Goal: Task Accomplishment & Management: Complete application form

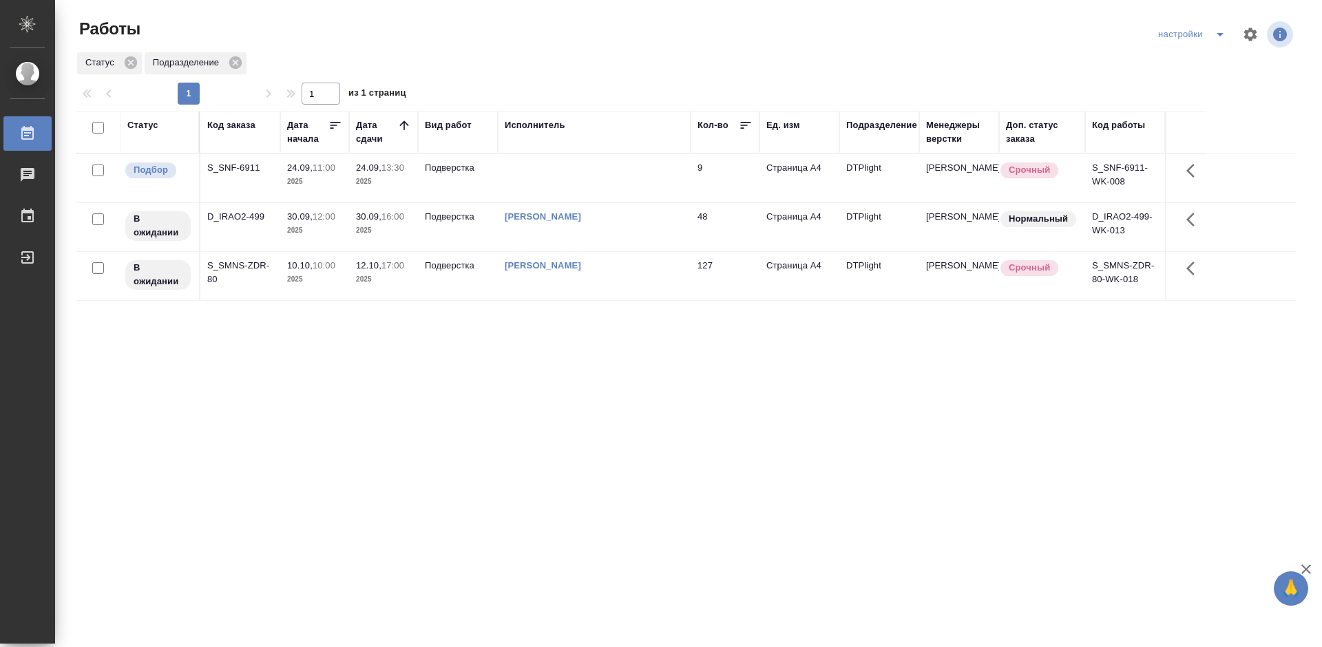
click at [487, 404] on div "Статус Код заказа Дата начала Дата сдачи Вид работ Исполнитель Кол-во Ед. изм П…" at bounding box center [686, 359] width 1220 height 496
click at [222, 166] on div "S_SNF-6911" at bounding box center [240, 168] width 66 height 14
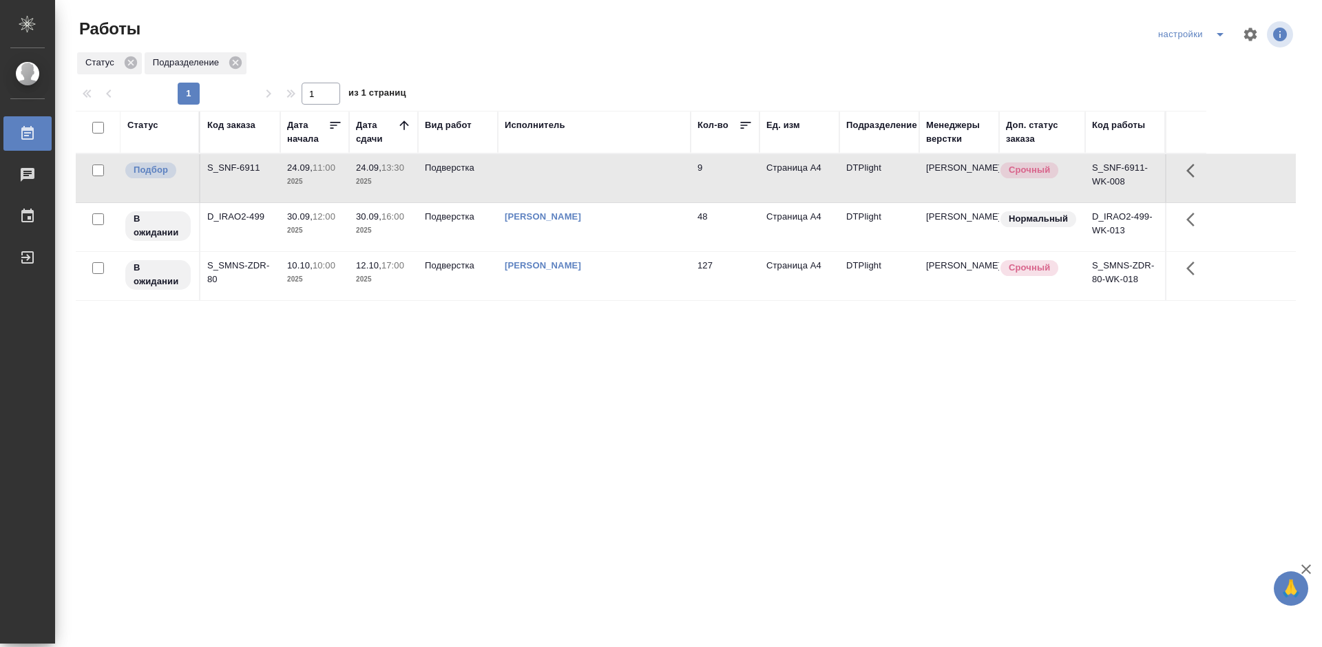
click at [222, 166] on div "S_SNF-6911" at bounding box center [240, 168] width 66 height 14
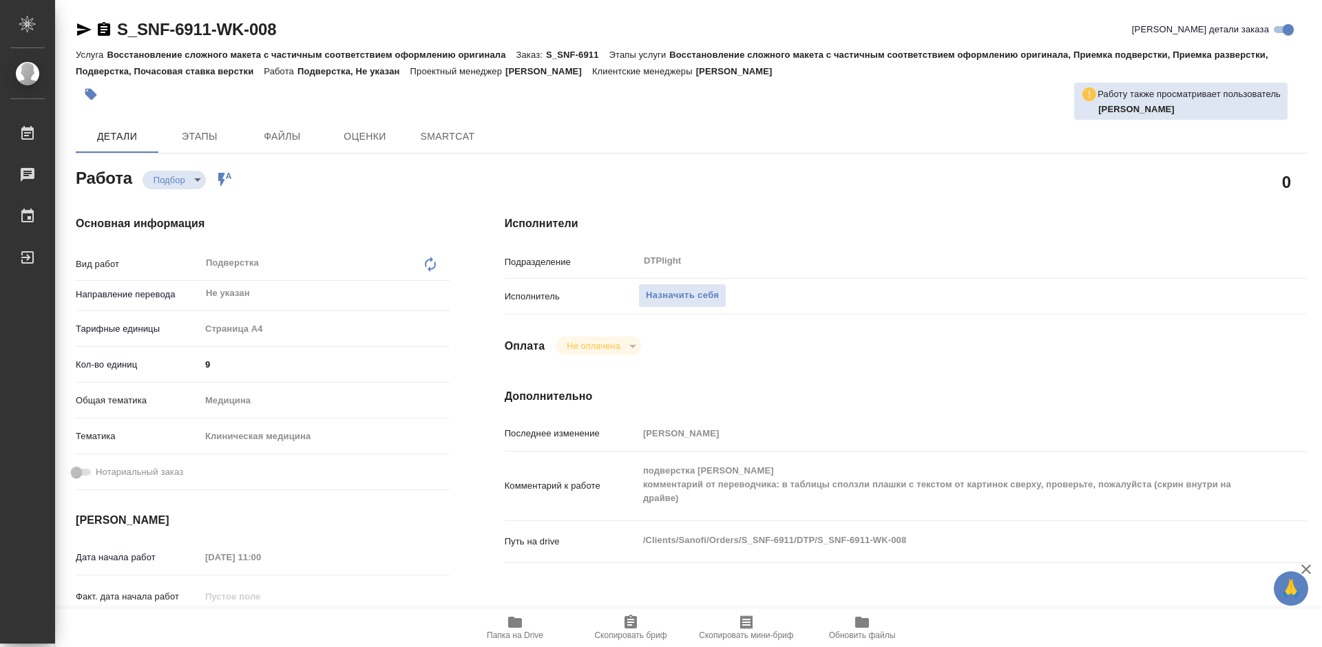
type textarea "x"
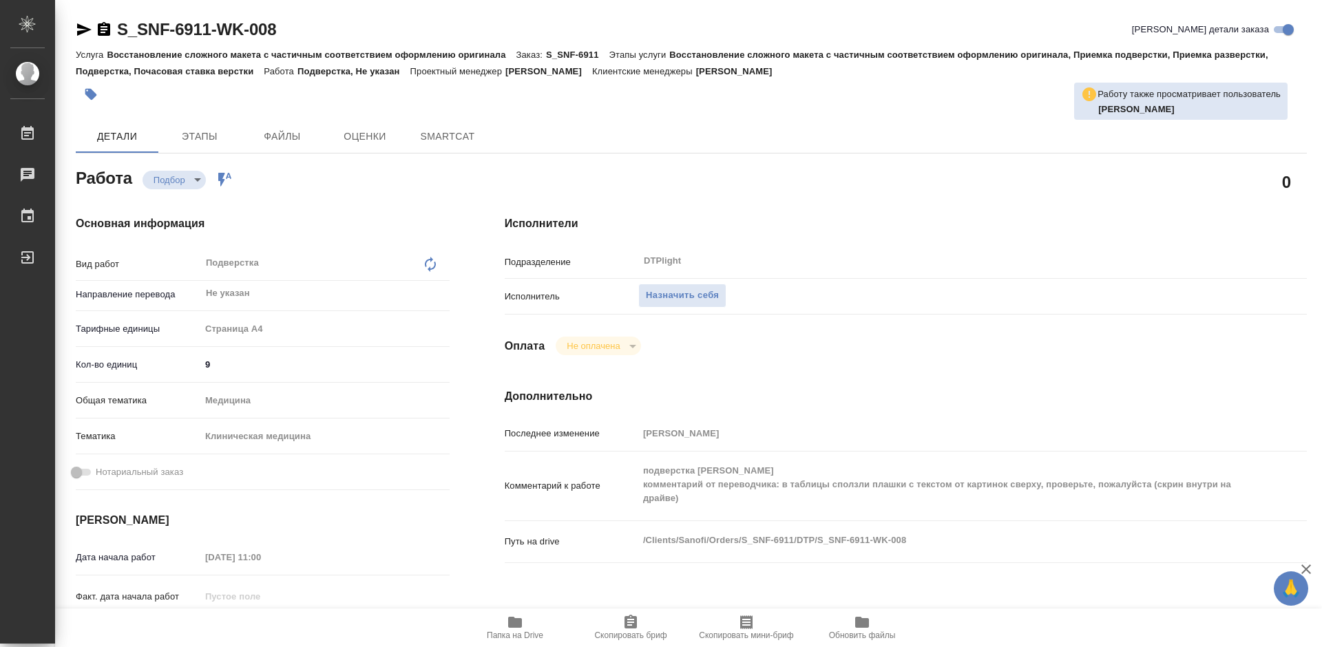
type textarea "x"
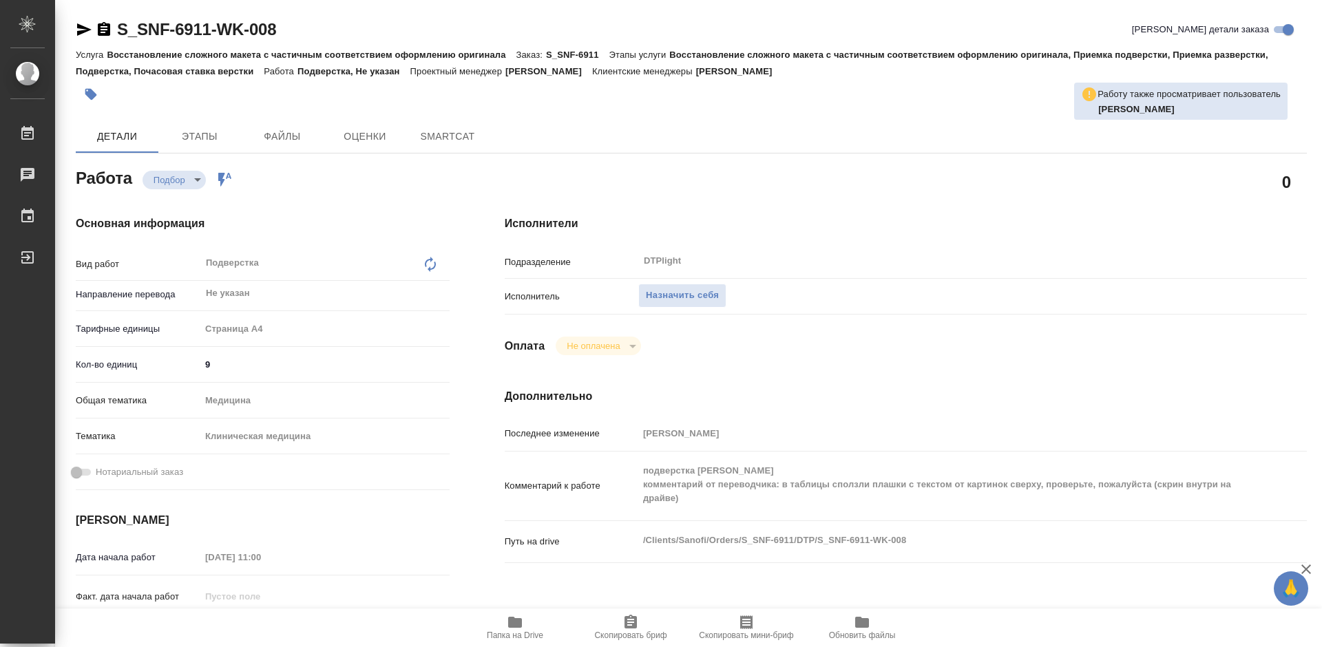
type textarea "x"
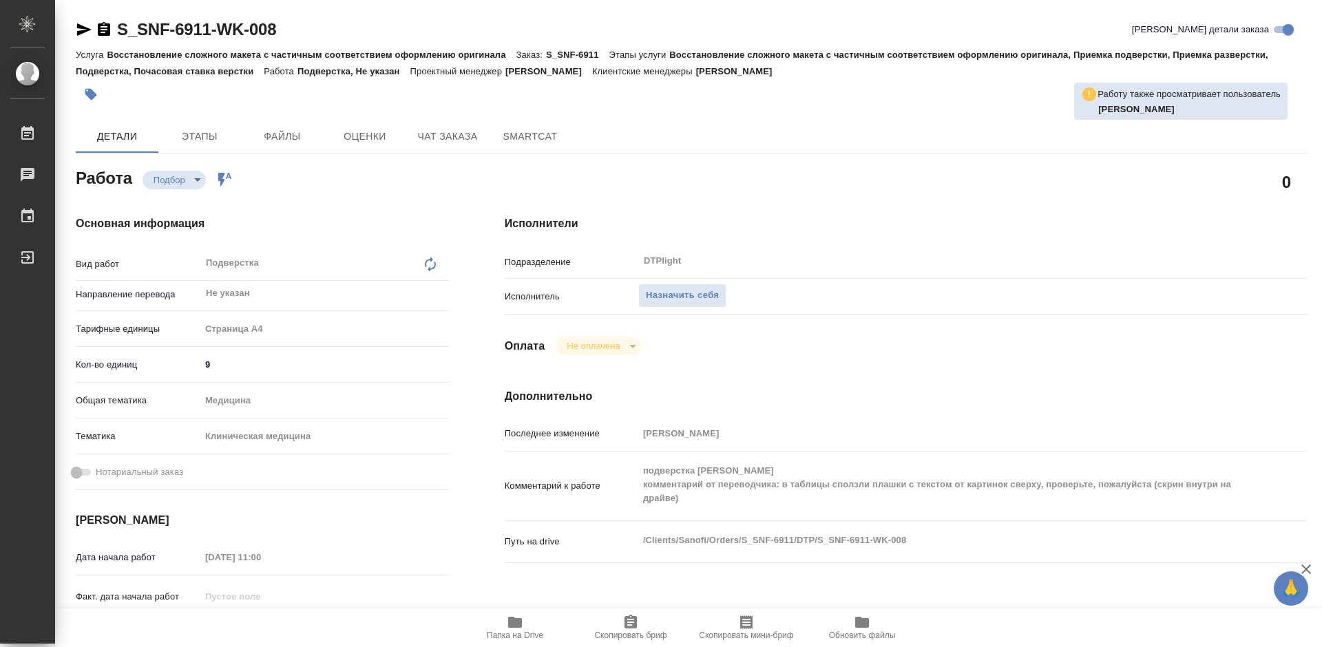
type textarea "x"
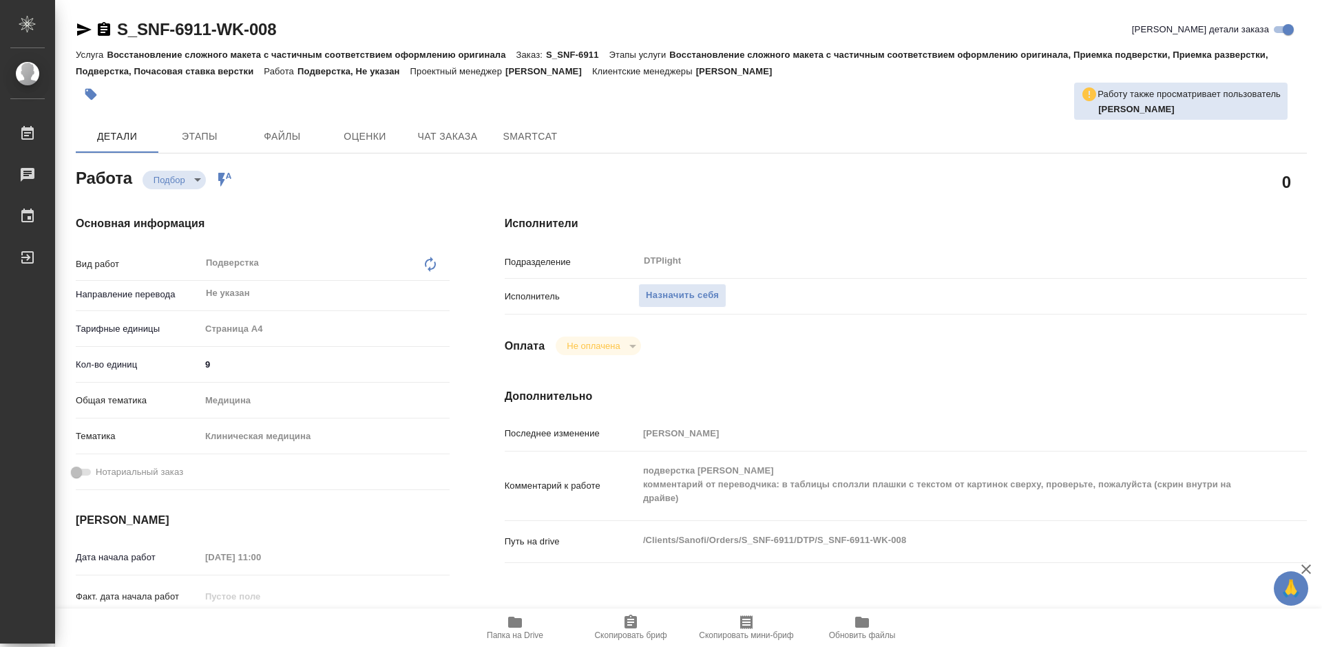
type textarea "x"
